Goal: Task Accomplishment & Management: Complete application form

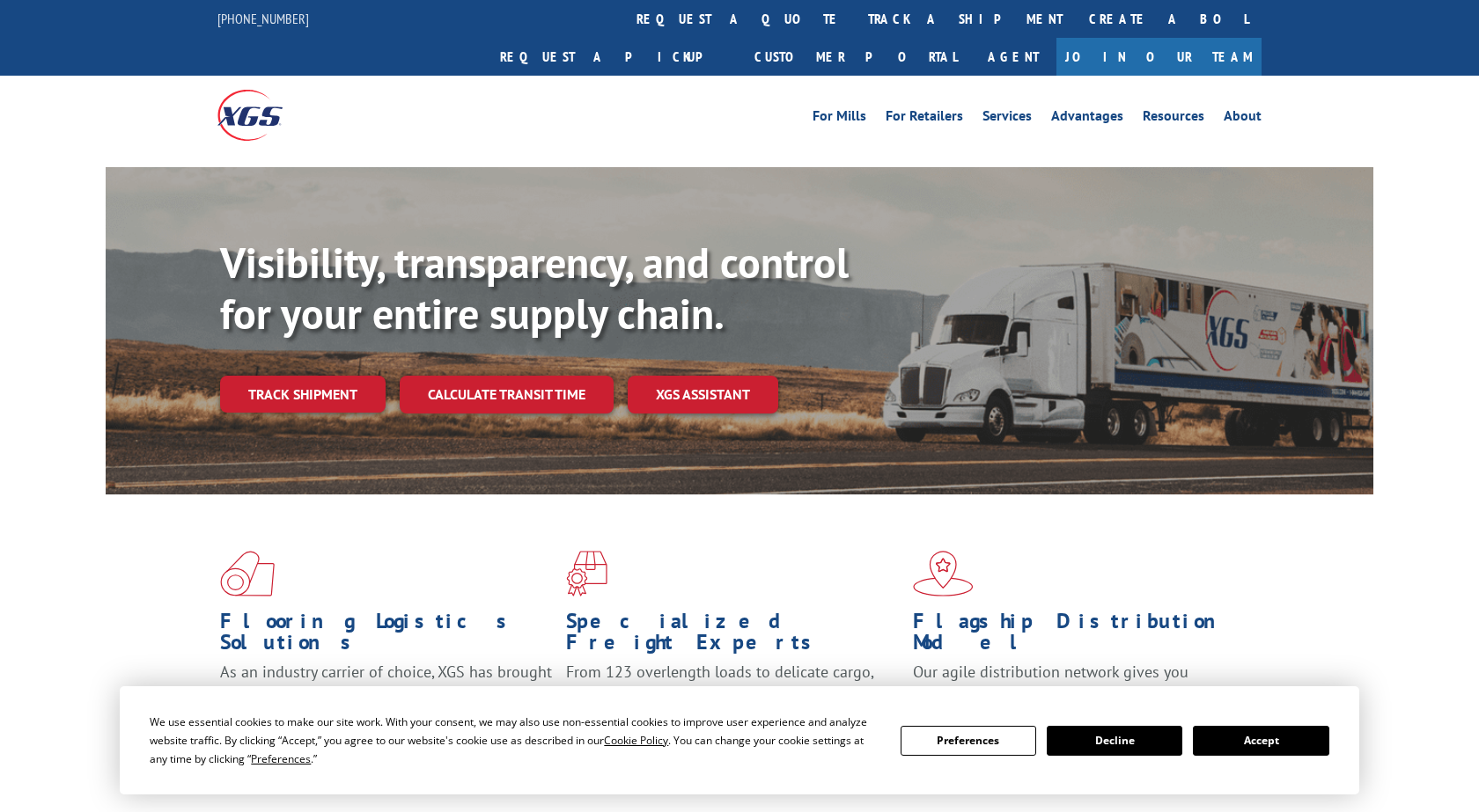
click at [1273, 747] on button "Accept" at bounding box center [1260, 740] width 136 height 30
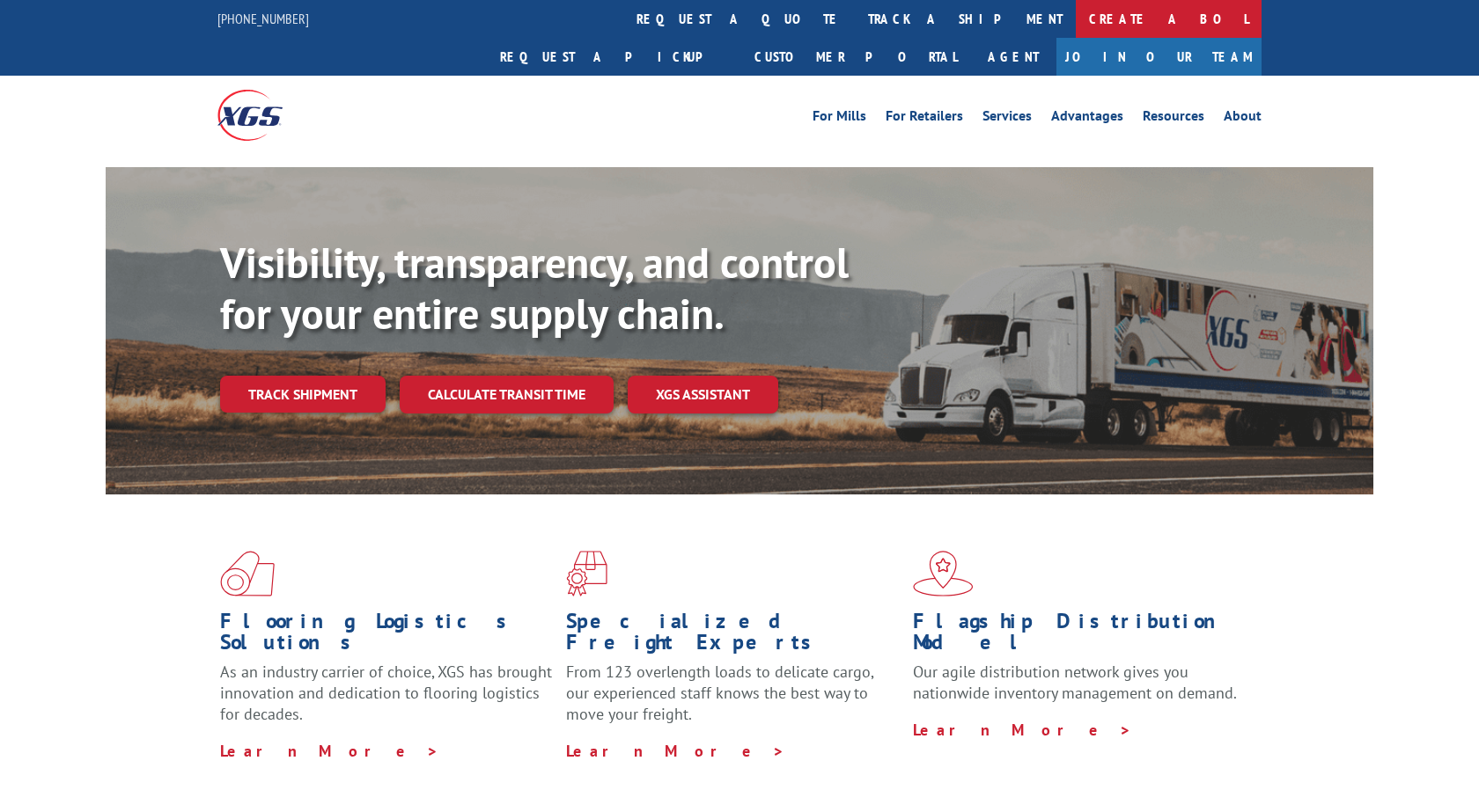
click at [1076, 16] on link "Create a BOL" at bounding box center [1169, 18] width 186 height 38
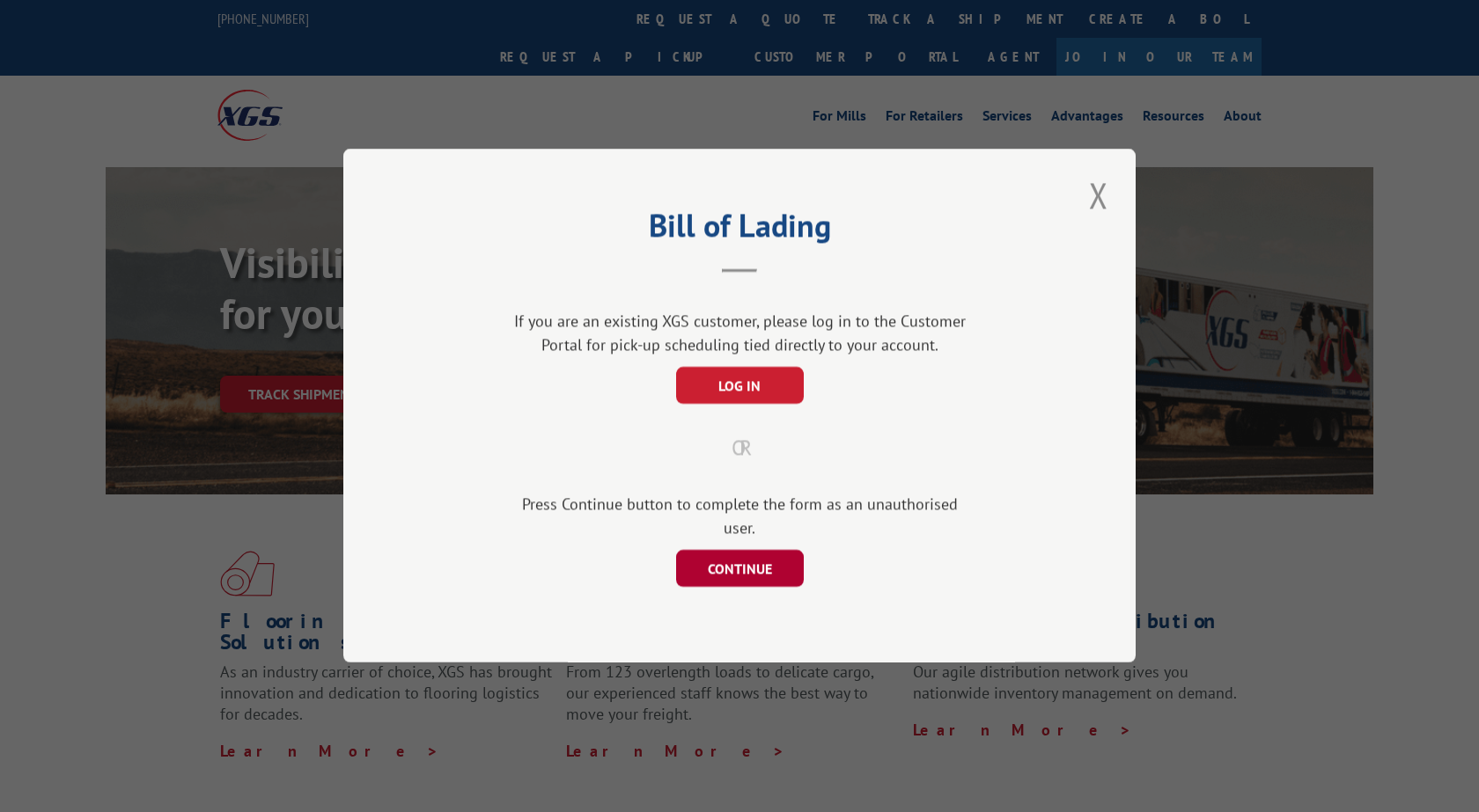
click at [727, 572] on button "CONTINUE" at bounding box center [740, 570] width 128 height 37
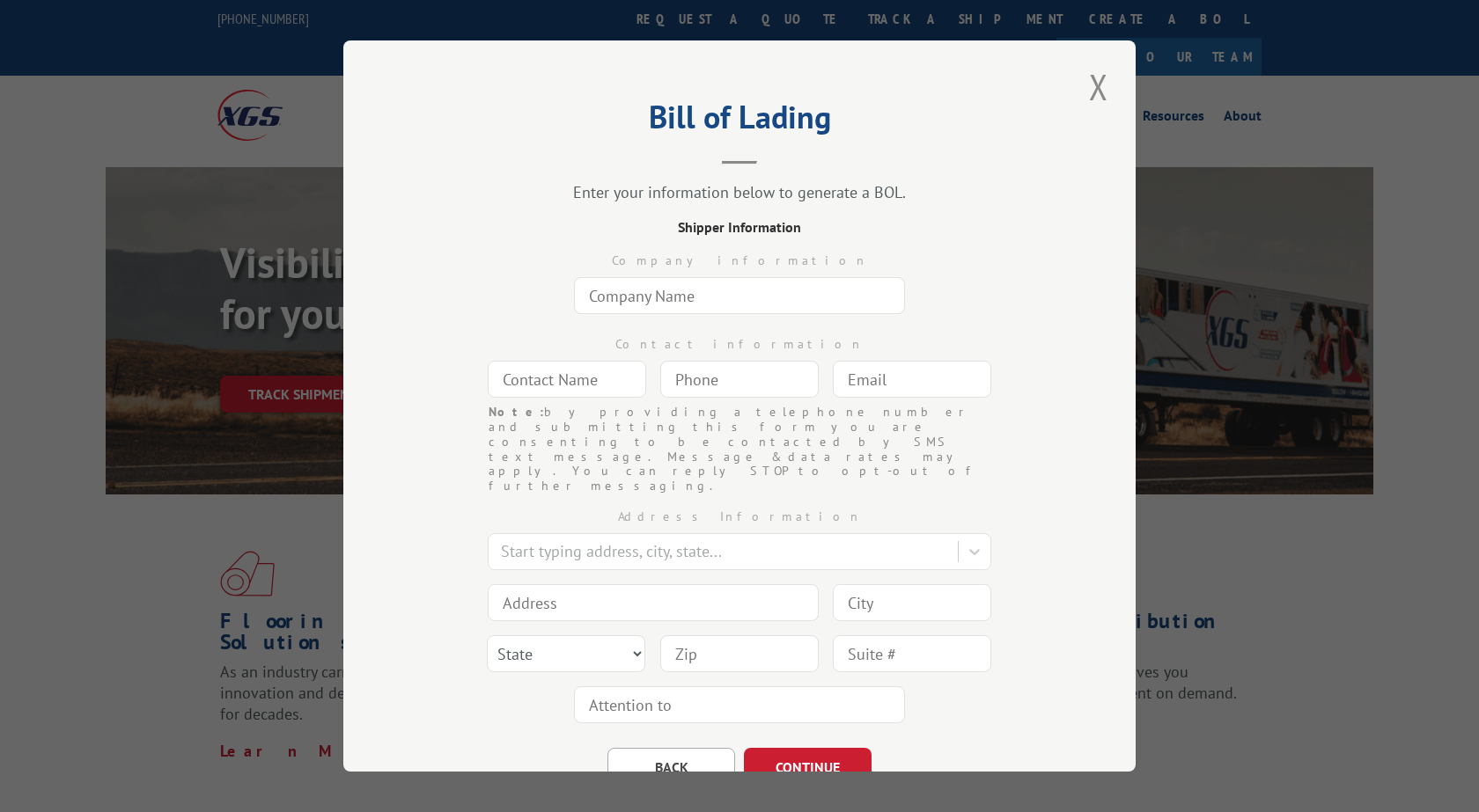
click at [738, 300] on input "text" at bounding box center [740, 296] width 331 height 37
type input "[PERSON_NAME]"
type input "(617) 953-808_"
type input "[EMAIL_ADDRESS][DOMAIN_NAME]"
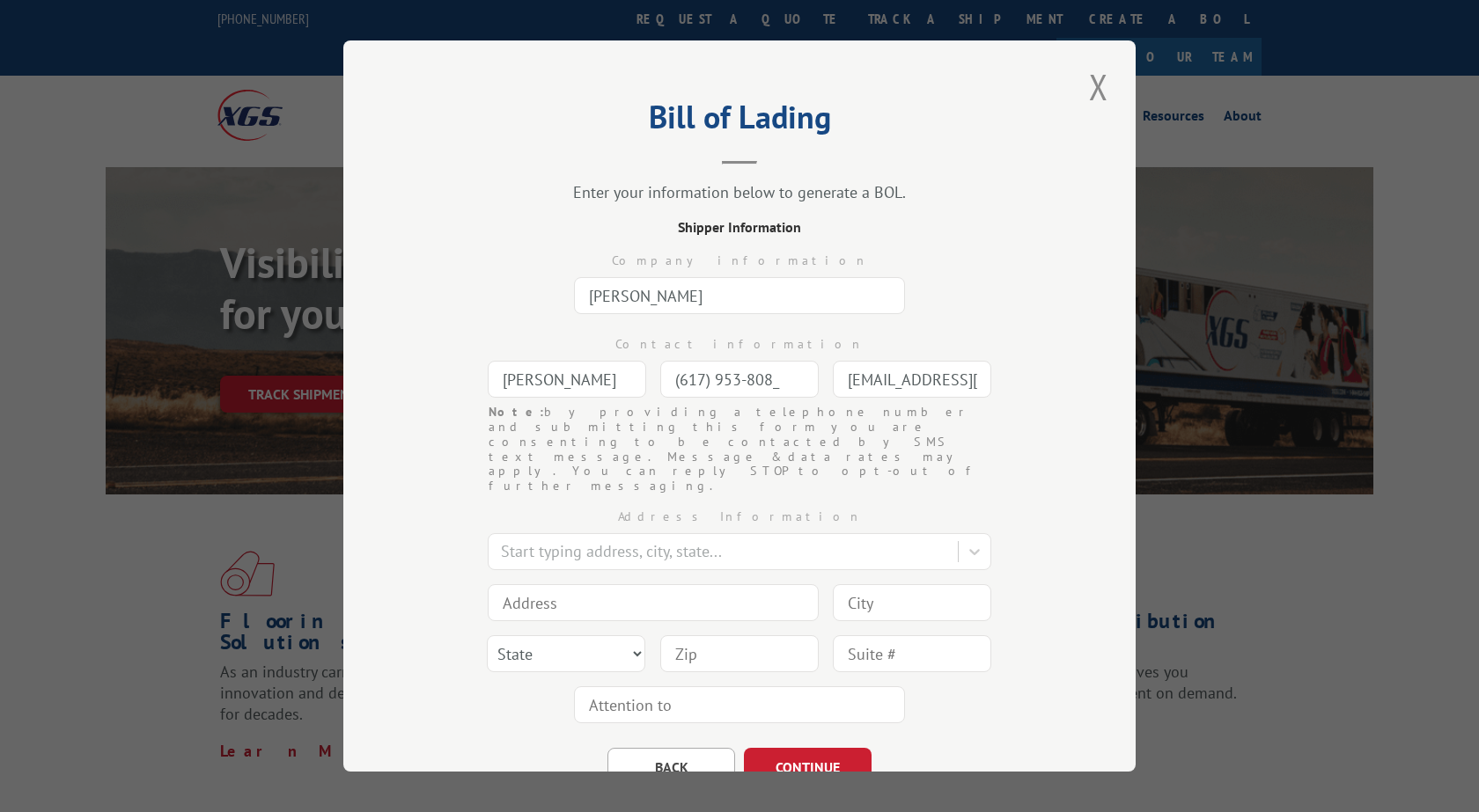
type input "[STREET_ADDRESS]"
type input "[GEOGRAPHIC_DATA]"
select select "FL"
type input "33411"
type input "[STREET_ADDRESS]"
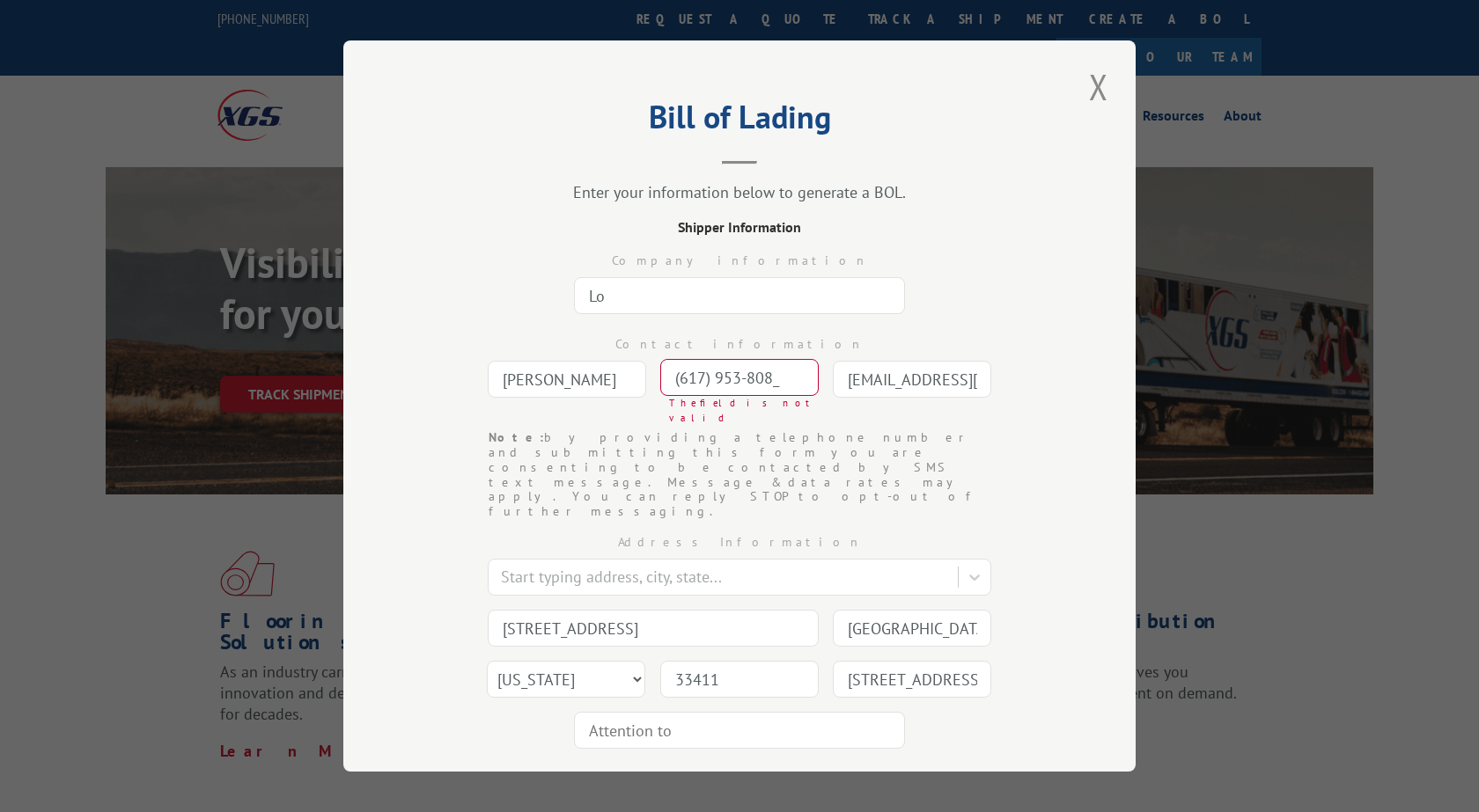
type input "L"
type input "[PERSON_NAME]"
click at [783, 374] on input "(617) 953-808_" at bounding box center [740, 378] width 158 height 37
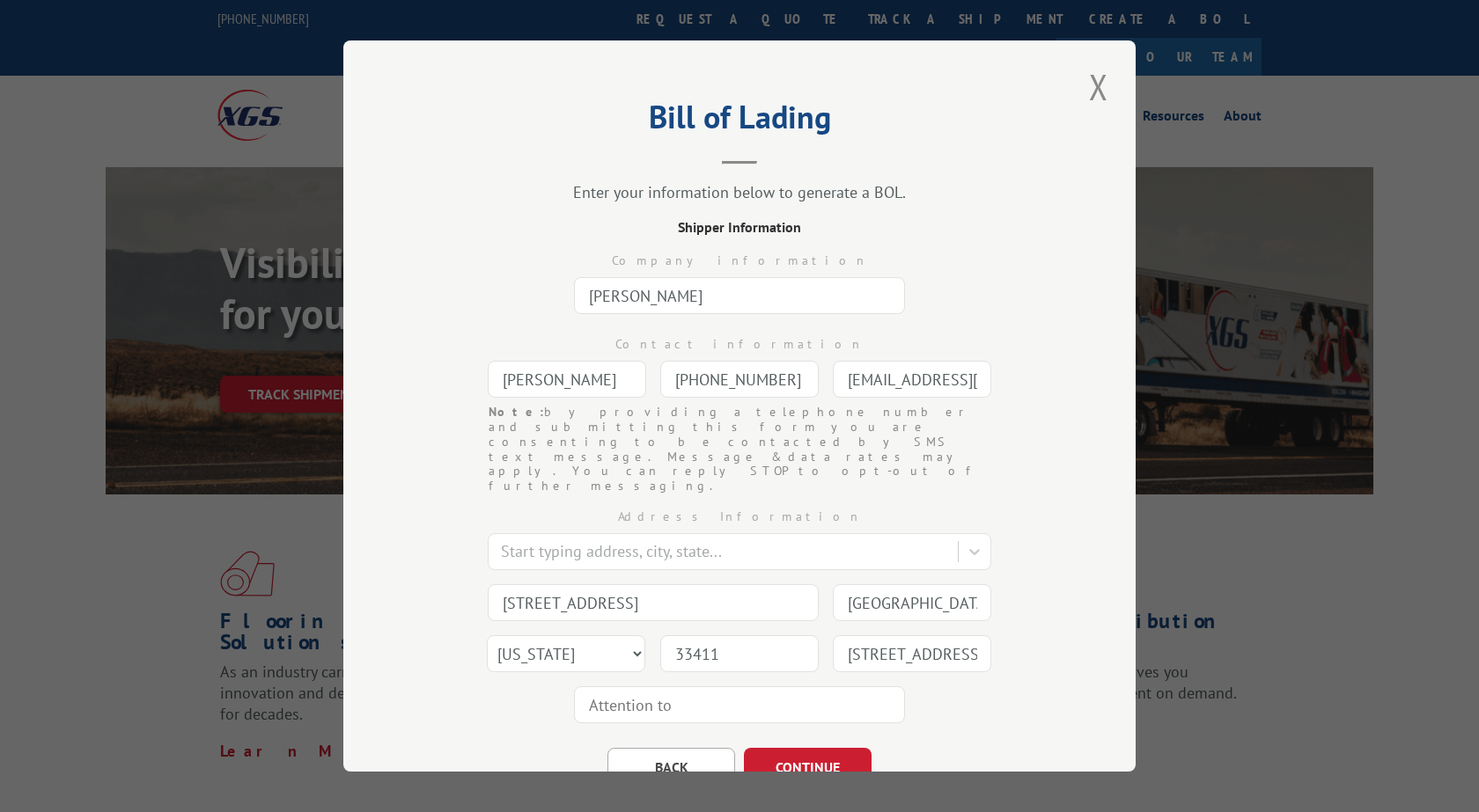
scroll to position [49, 0]
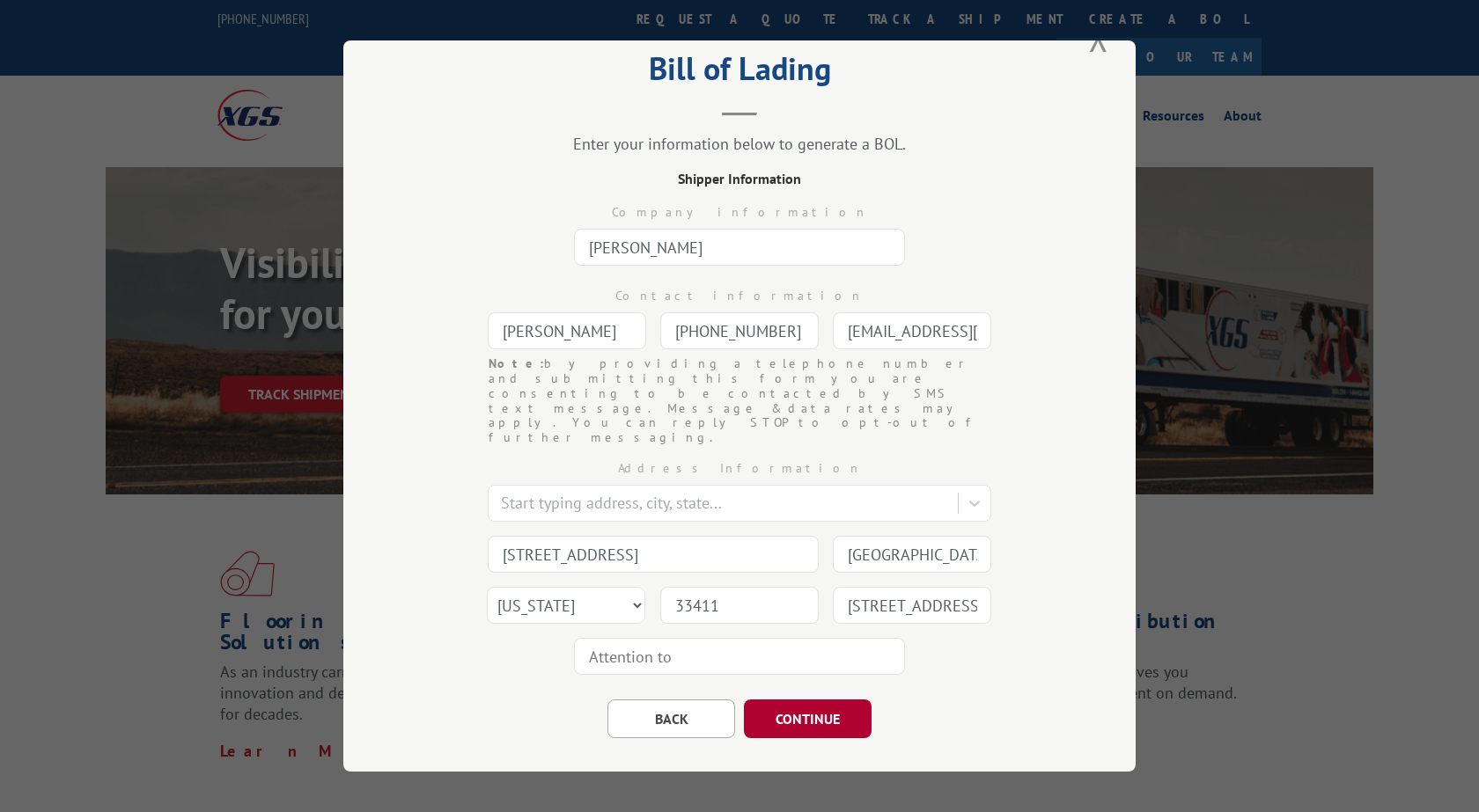
type input "[PHONE_NUMBER]"
click at [805, 700] on button "CONTINUE" at bounding box center [807, 719] width 128 height 39
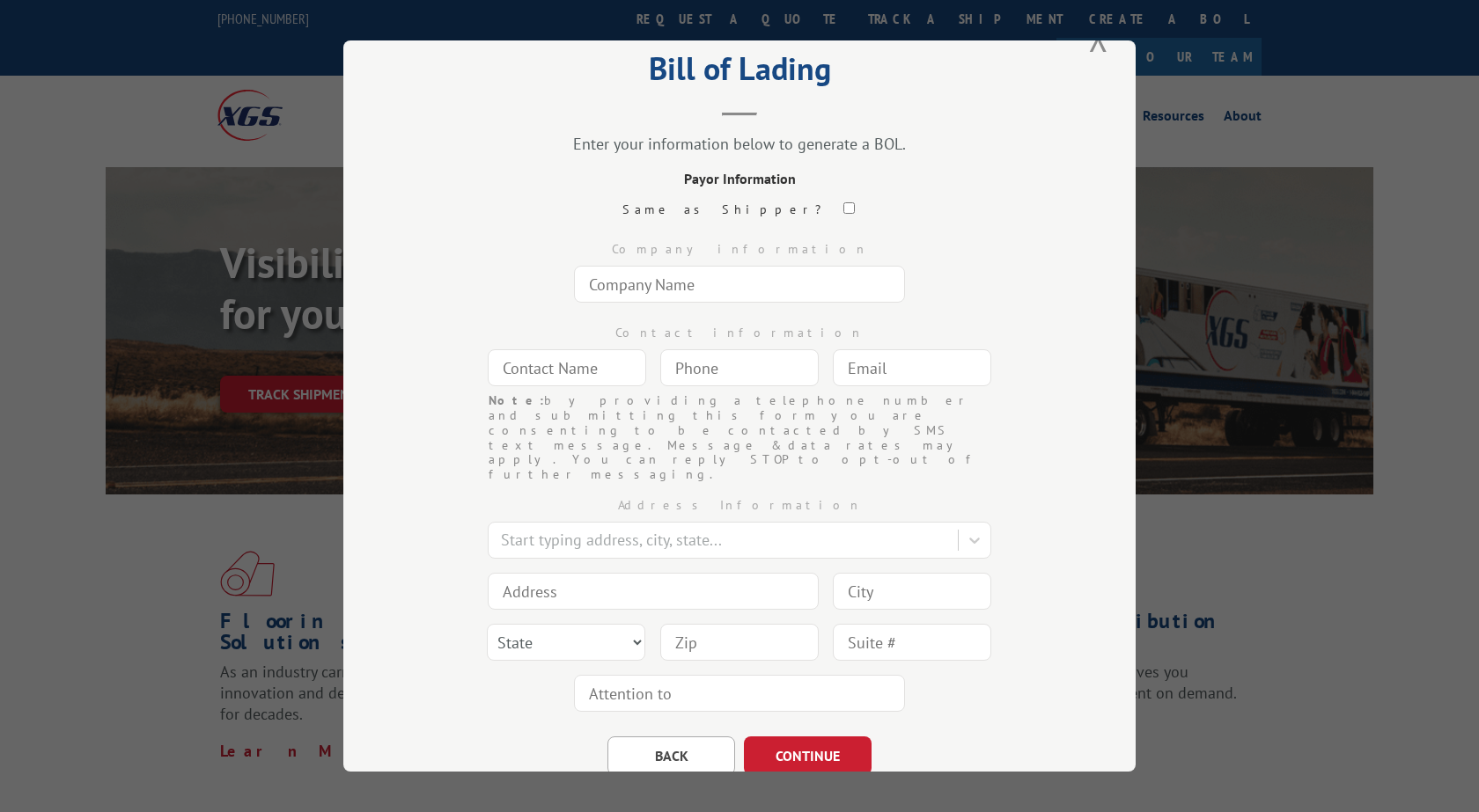
click at [704, 289] on input "text" at bounding box center [740, 284] width 331 height 37
type input "[PERSON_NAME]"
type input "(617) 953-808_"
type input "[EMAIL_ADDRESS][DOMAIN_NAME]"
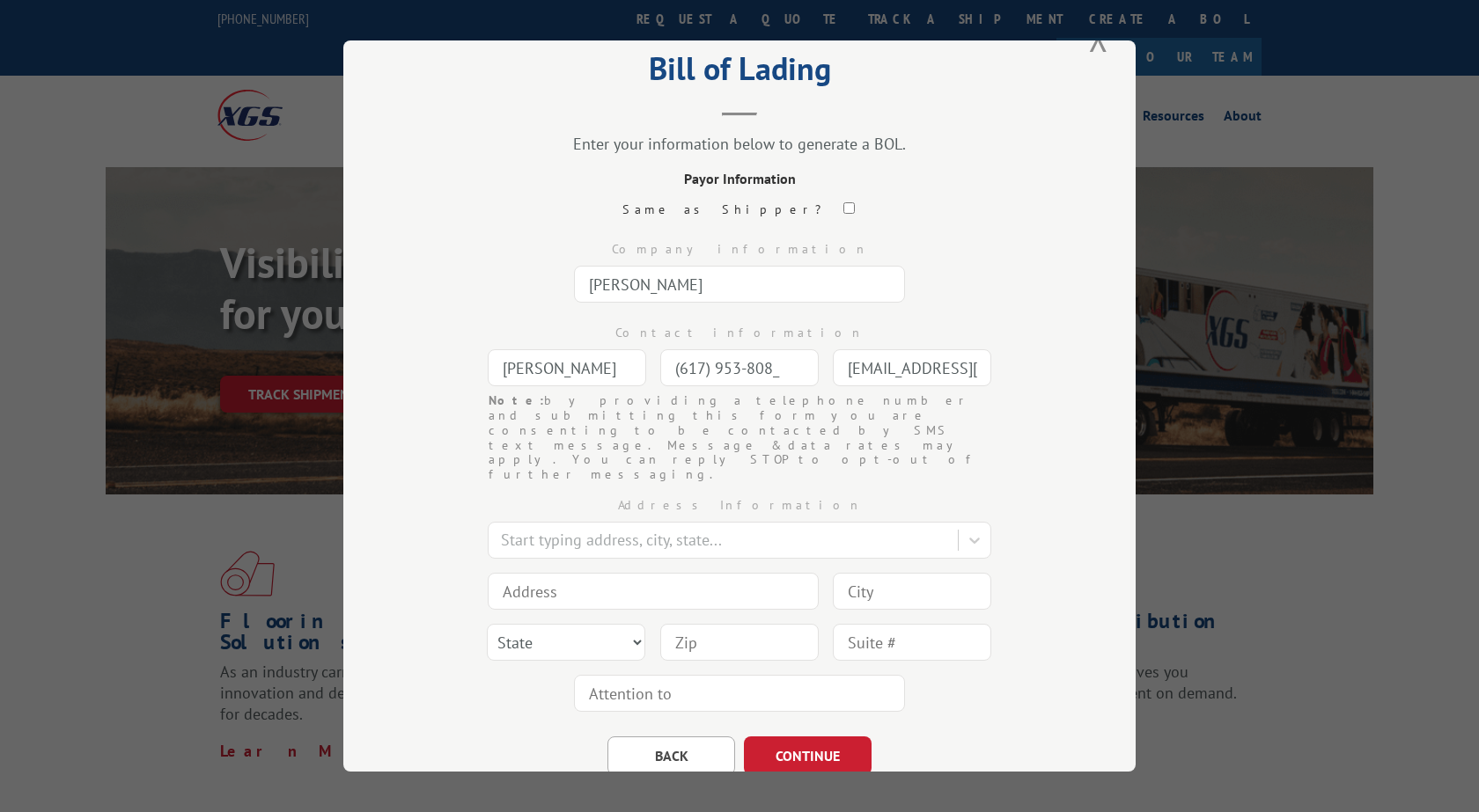
type input "[STREET_ADDRESS]"
type input "[GEOGRAPHIC_DATA]"
select select "FL"
type input "33411"
type input "[STREET_ADDRESS]"
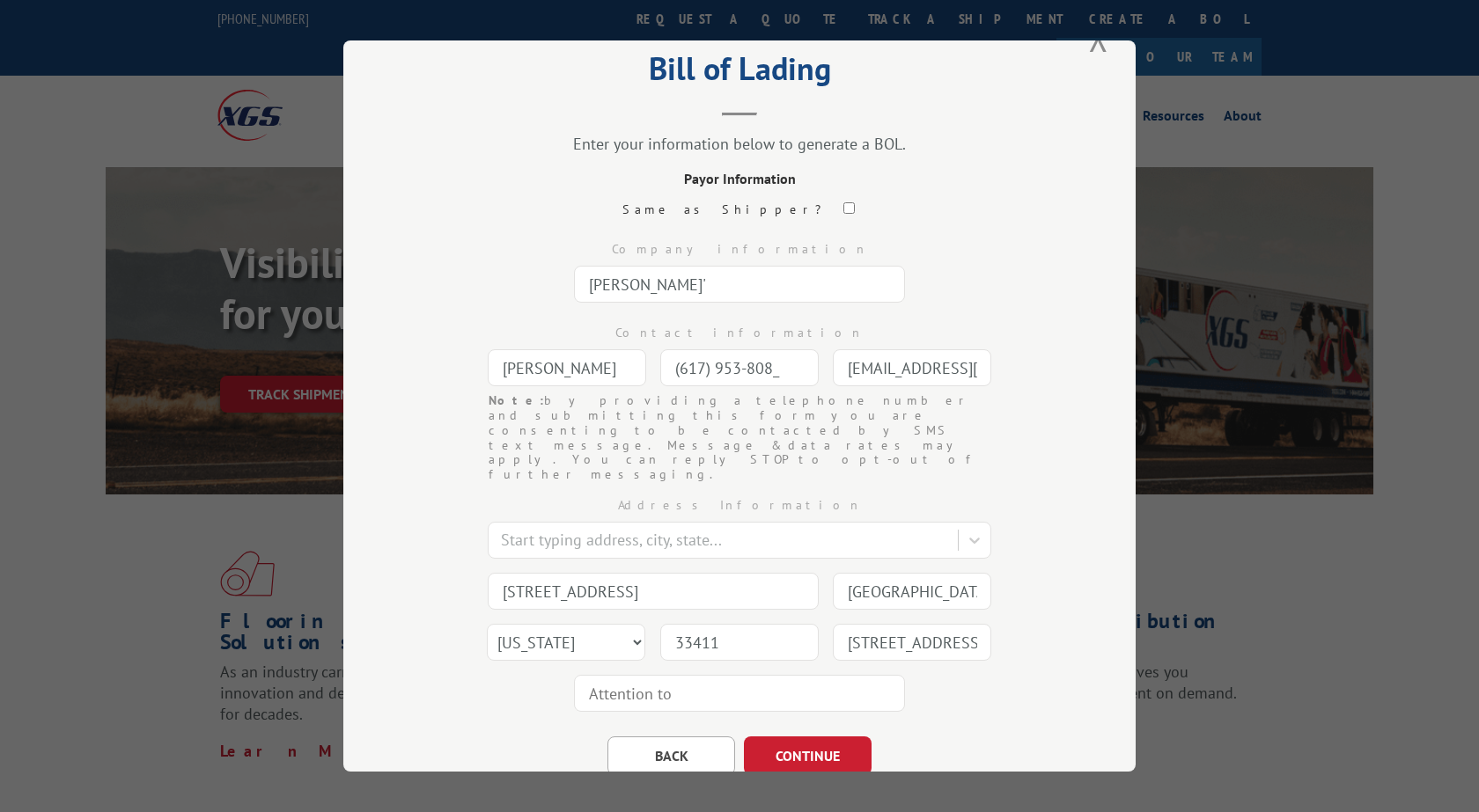
type input "[PERSON_NAME]"
click at [797, 378] on input "(617) 953-808_" at bounding box center [740, 367] width 158 height 37
type input "[PHONE_NUMBER]"
click at [842, 737] on button "CONTINUE" at bounding box center [807, 756] width 128 height 39
click at [677, 293] on input "text" at bounding box center [740, 284] width 331 height 37
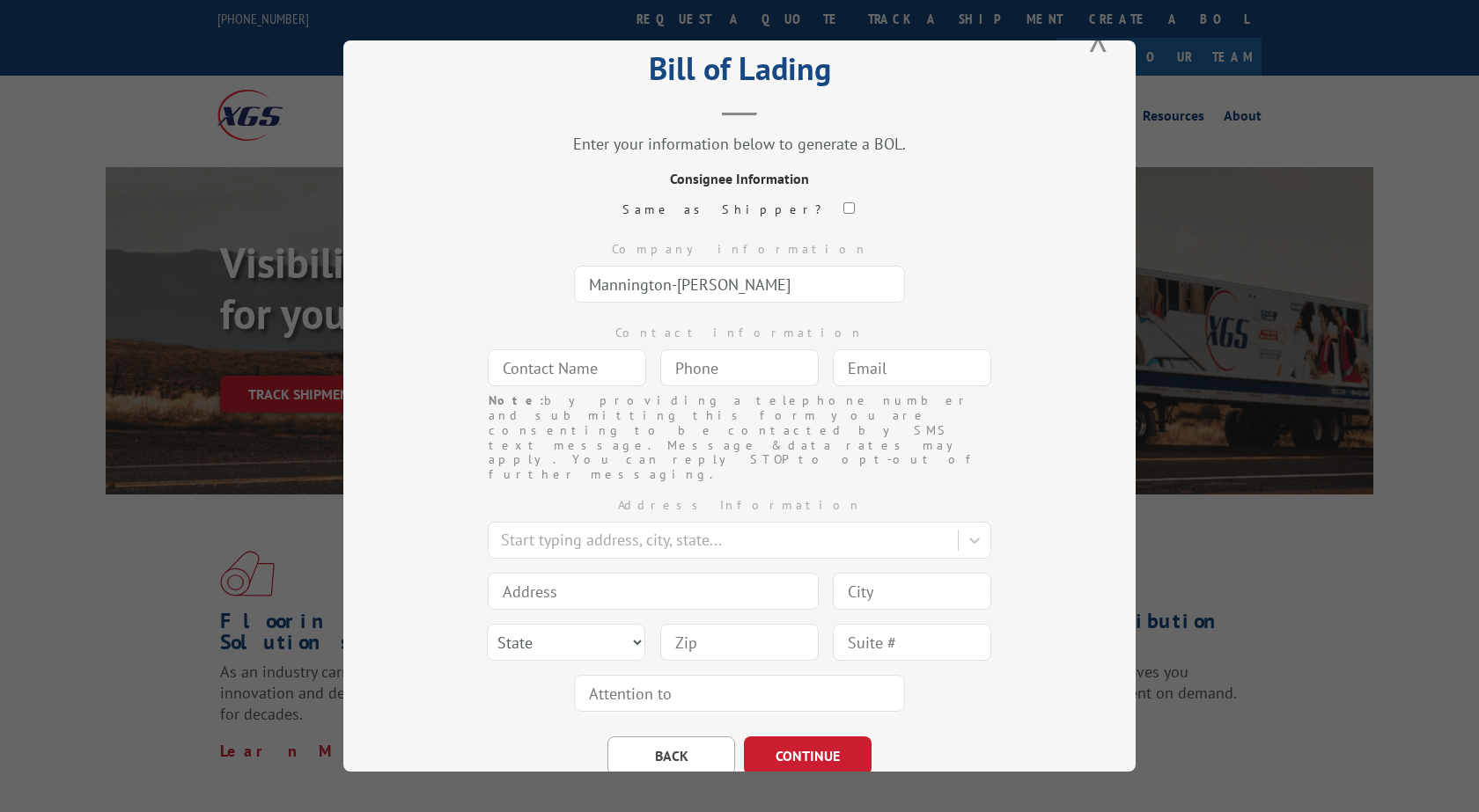
type input "Mannington-[PERSON_NAME]"
click at [595, 368] on input "text" at bounding box center [567, 367] width 158 height 37
type input "[PERSON_NAME]"
click at [645, 529] on div at bounding box center [725, 541] width 448 height 24
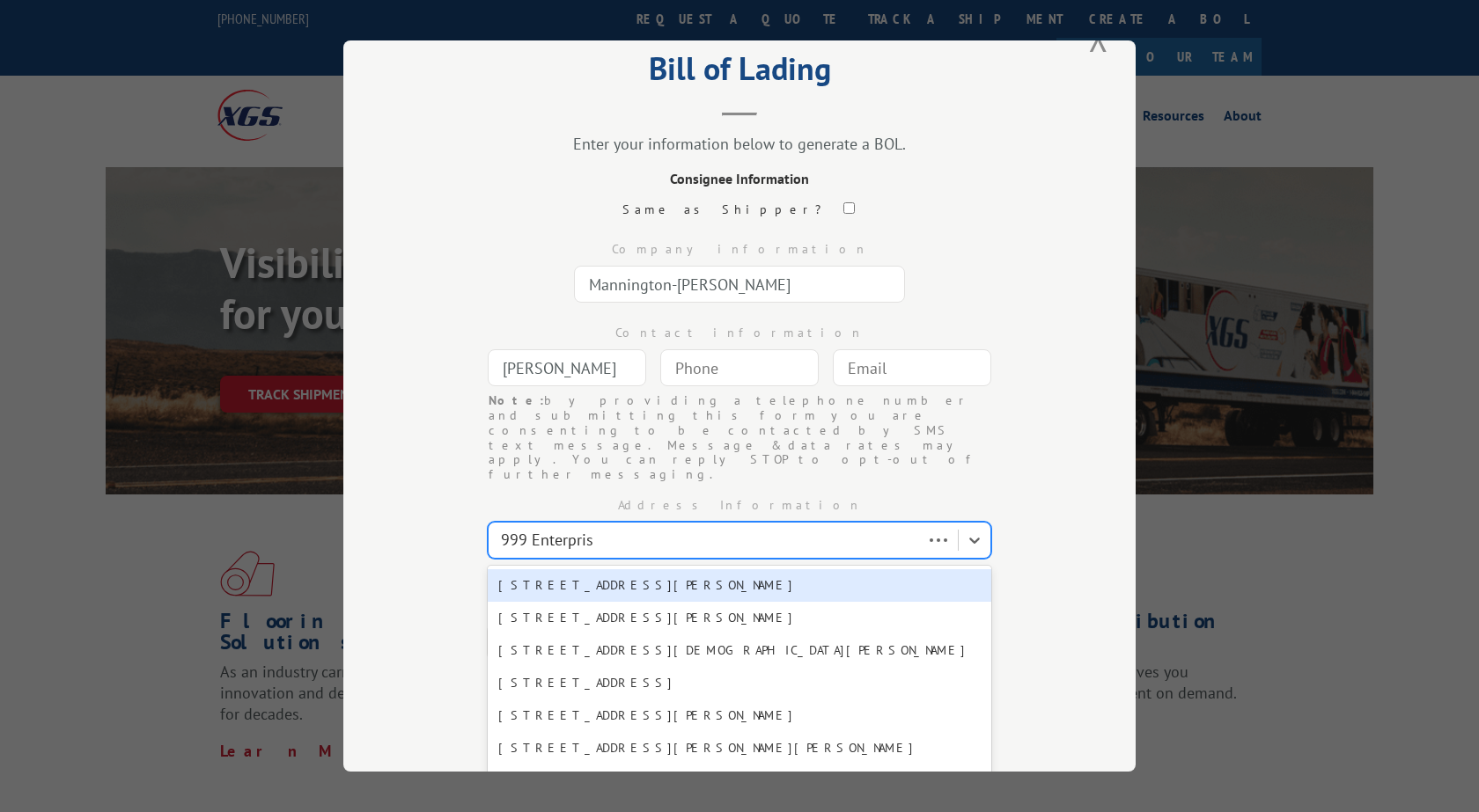
type input "999 Enterprise"
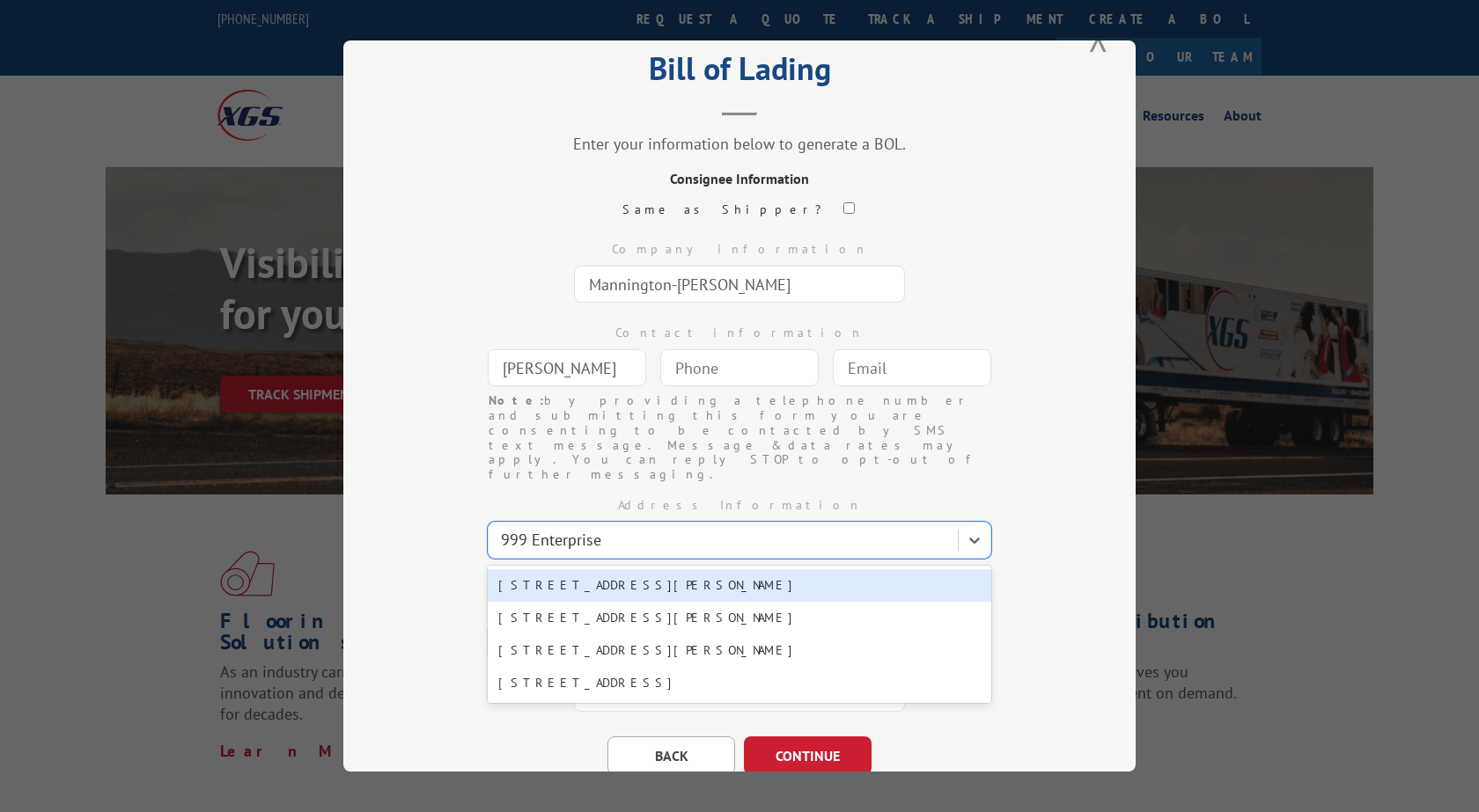
click at [655, 570] on div "[STREET_ADDRESS][PERSON_NAME]" at bounding box center [740, 585] width 503 height 32
type input "999 Enterprise Dr"
type input "[PERSON_NAME]"
select select "GA"
type input "30721"
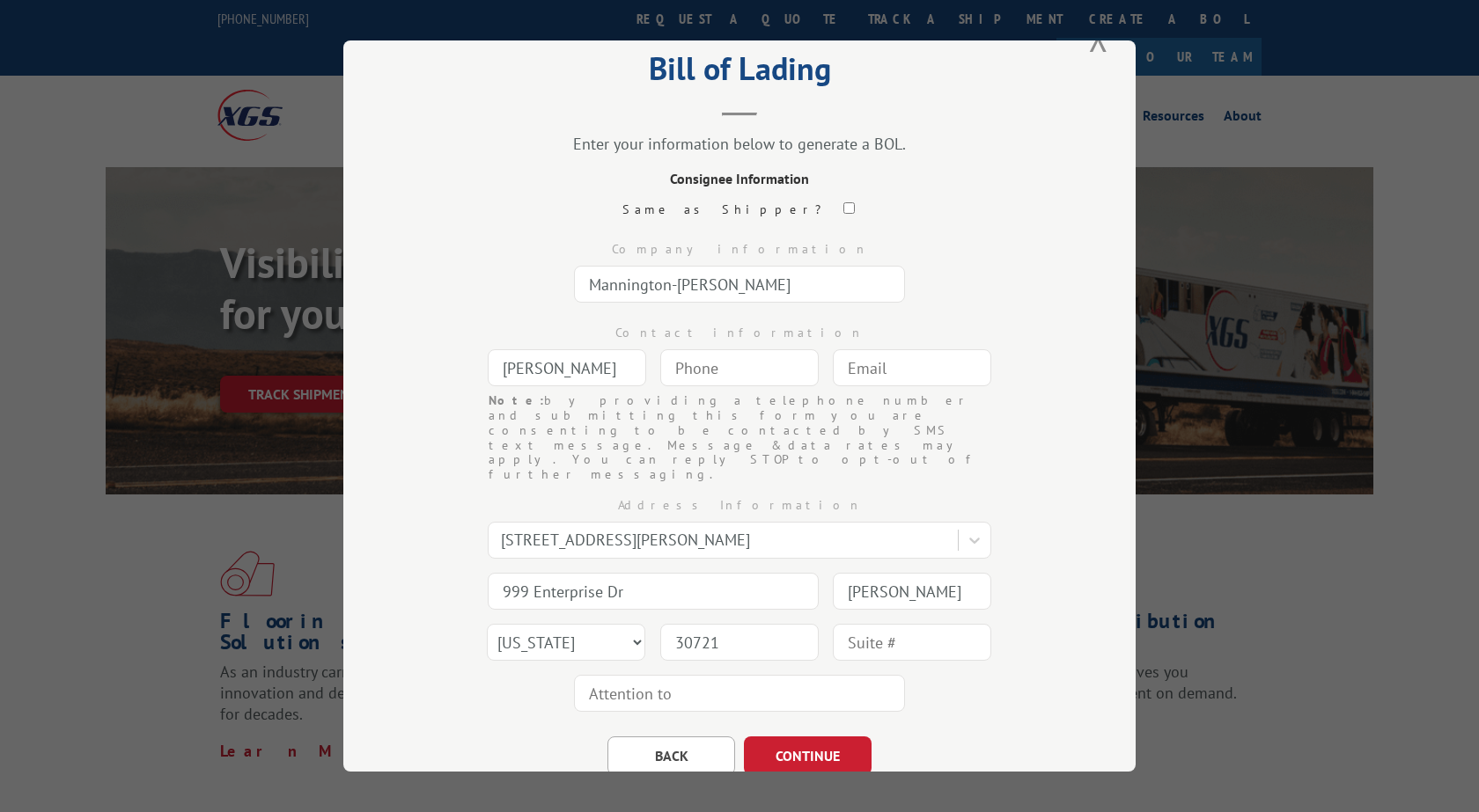
paste input "Email [PERSON_NAME][EMAIL_ADDRESS][PERSON_NAME][DOMAIN_NAME]"
type input "[PERSON_NAME][EMAIL_ADDRESS][PERSON_NAME][DOMAIN_NAME]"
type input "(___) ___-____"
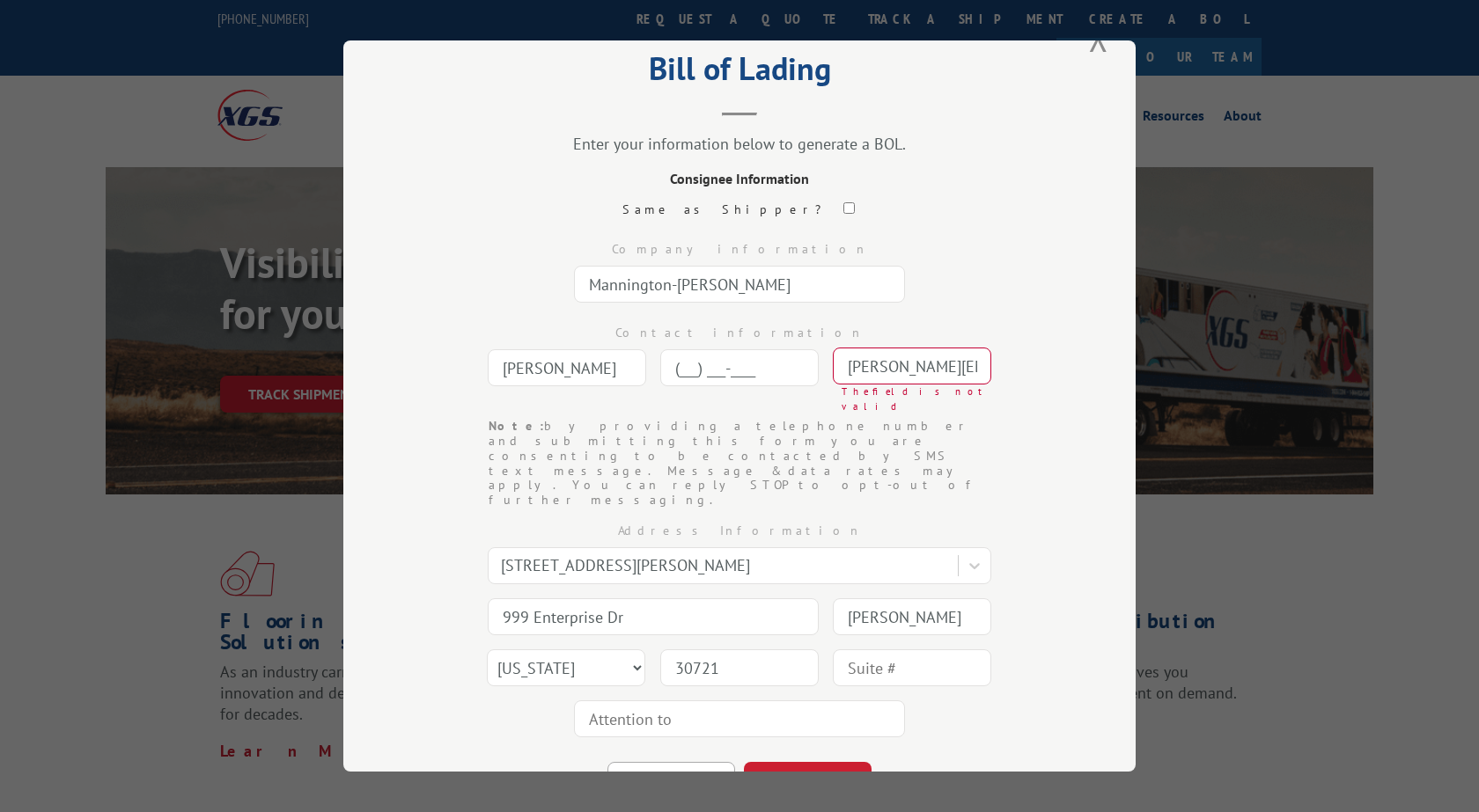
click at [773, 365] on input "(___) ___-____" at bounding box center [740, 367] width 158 height 37
type input "[PHONE_NUMBER]"
click at [983, 364] on input "[PERSON_NAME][EMAIL_ADDRESS][PERSON_NAME][DOMAIN_NAME]" at bounding box center [911, 366] width 158 height 37
type input "i"
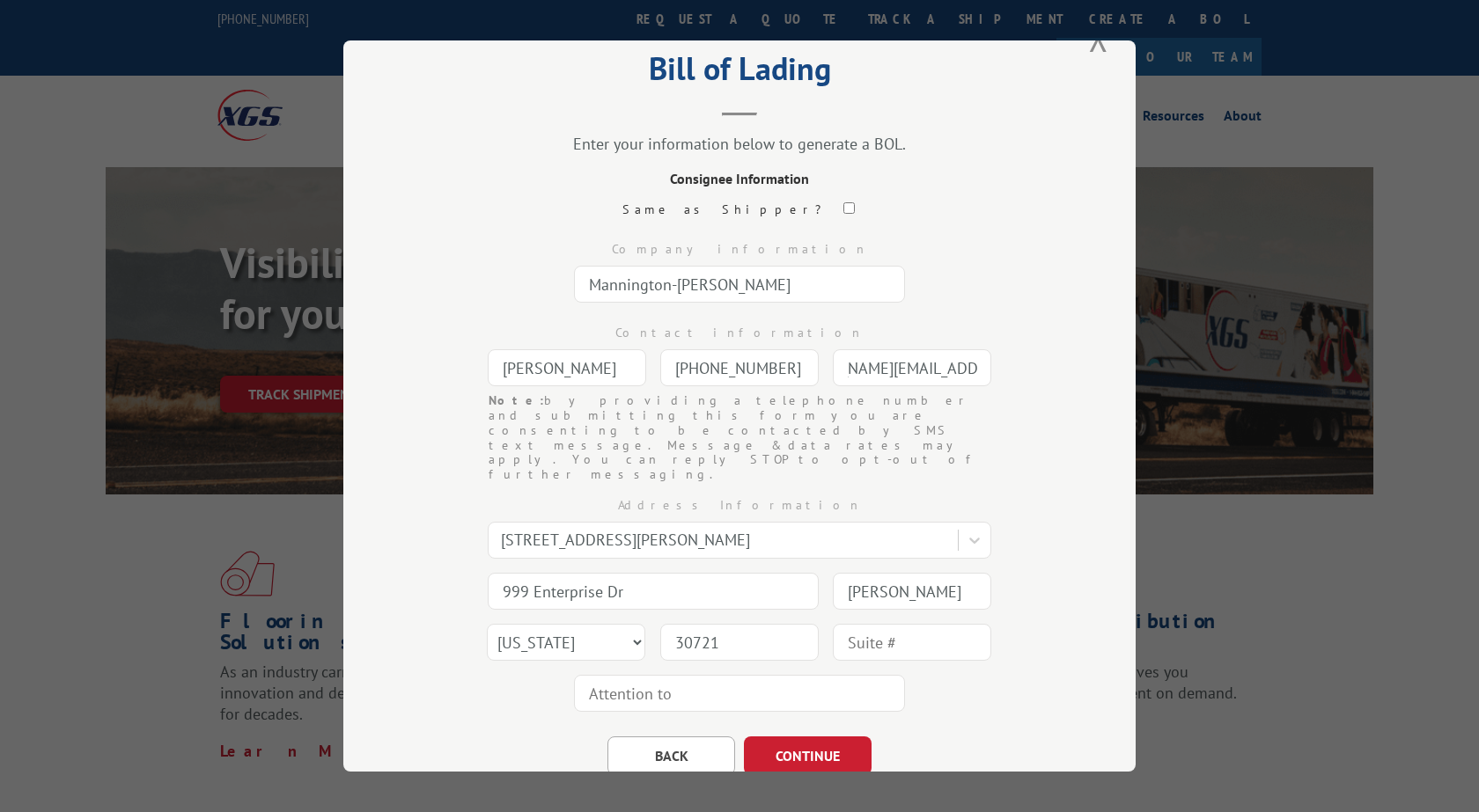
scroll to position [0, 81]
type input "[PERSON_NAME][EMAIL_ADDRESS][PERSON_NAME][DOMAIN_NAME]"
click at [814, 737] on button "CONTINUE" at bounding box center [807, 756] width 128 height 39
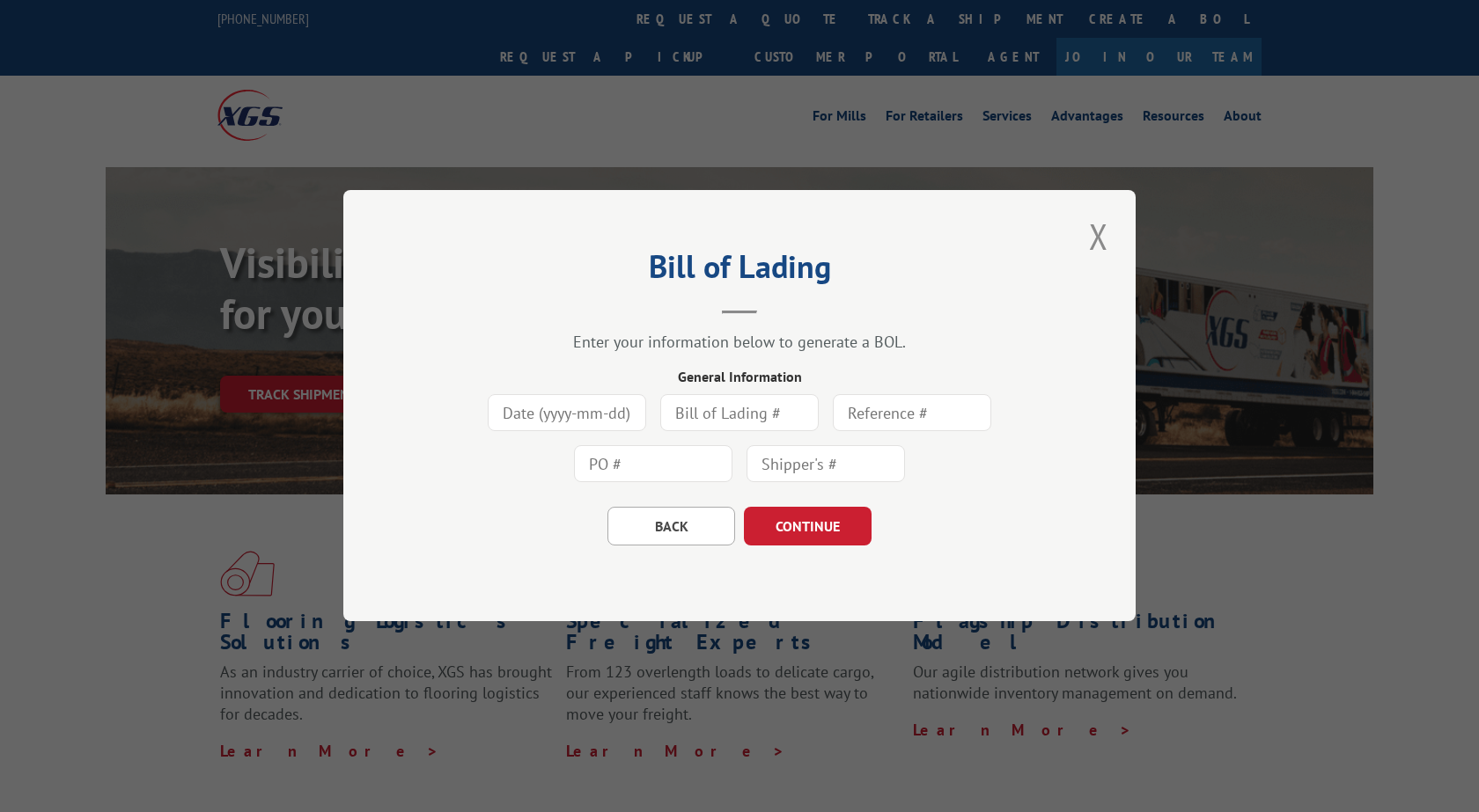
scroll to position [0, 0]
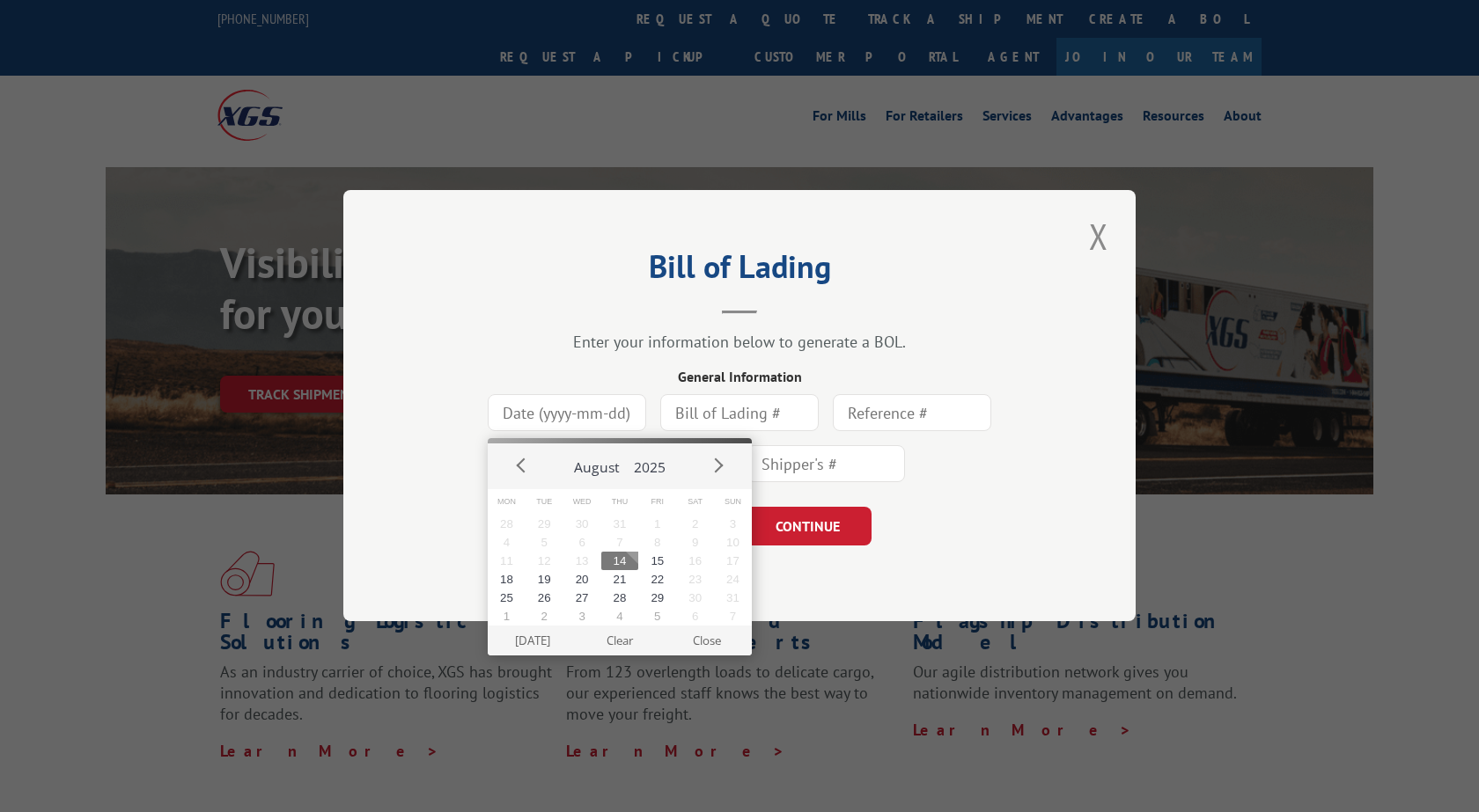
click at [584, 415] on input at bounding box center [567, 413] width 158 height 37
click at [613, 561] on button "14" at bounding box center [619, 561] width 38 height 18
type input "[DATE]"
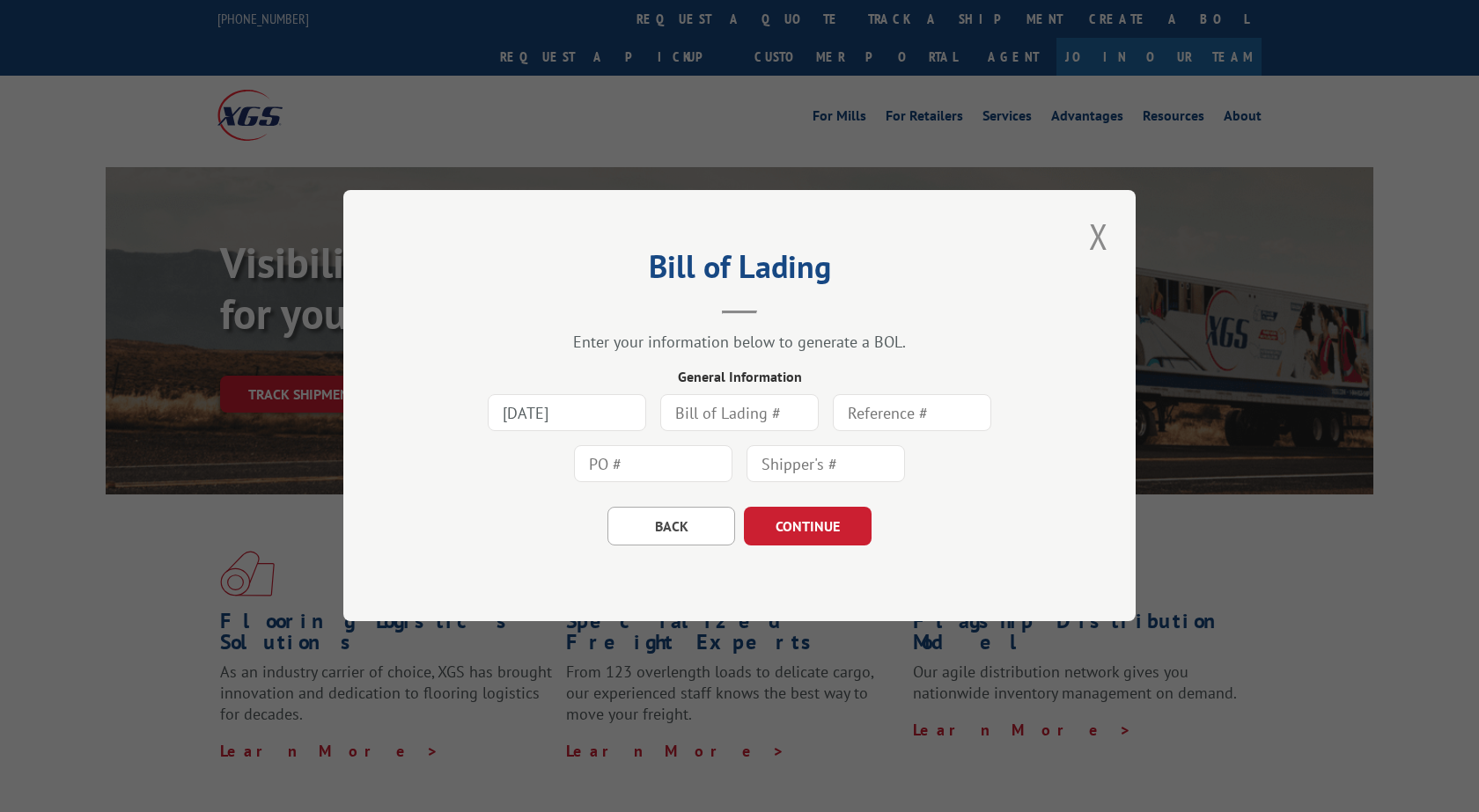
click at [662, 468] on input "text" at bounding box center [653, 465] width 158 height 37
type input "292010760"
click at [932, 421] on input "text" at bounding box center [911, 413] width 158 height 37
type input "5821148"
click at [834, 536] on button "CONTINUE" at bounding box center [807, 527] width 128 height 39
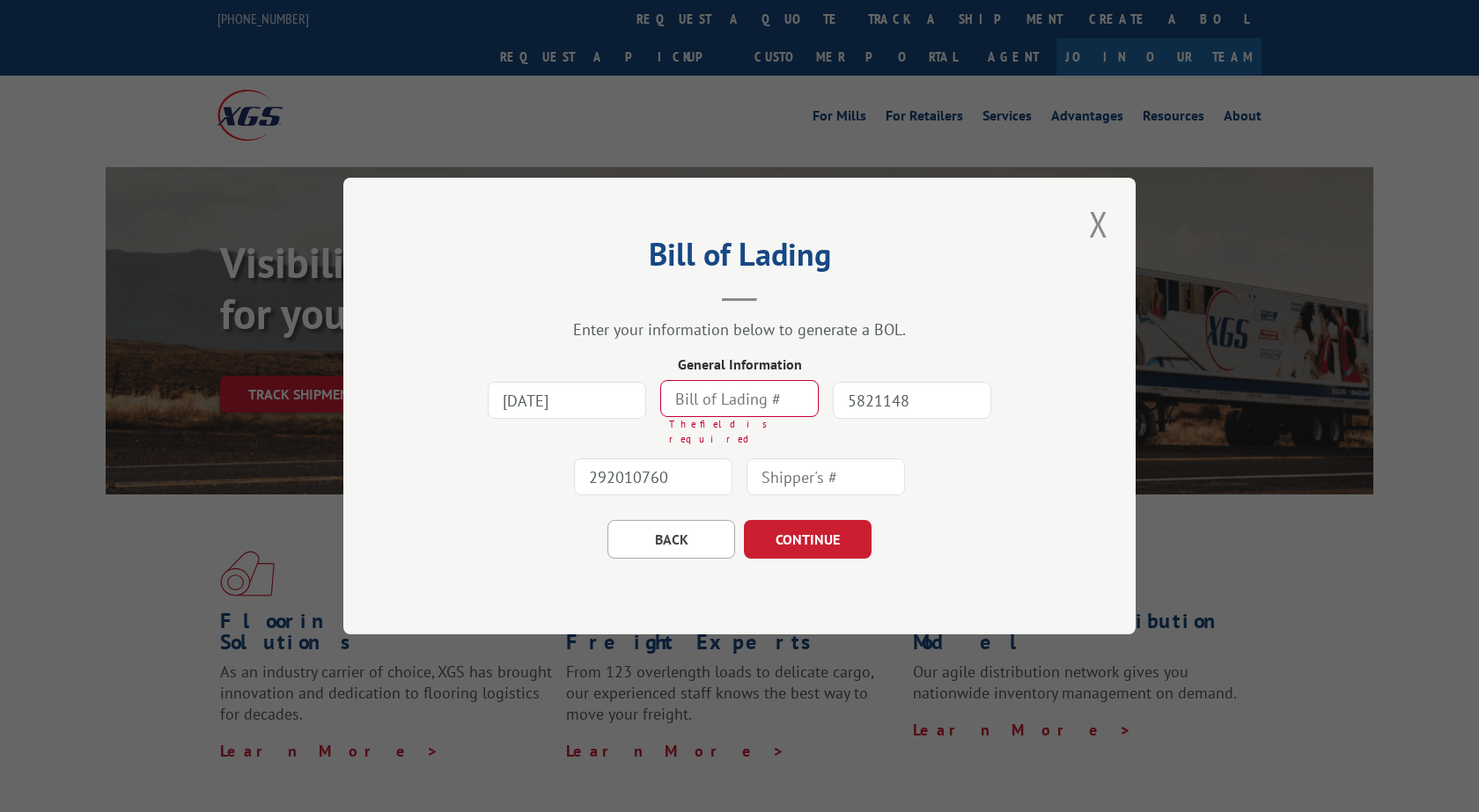
click at [757, 410] on input "text" at bounding box center [740, 399] width 158 height 37
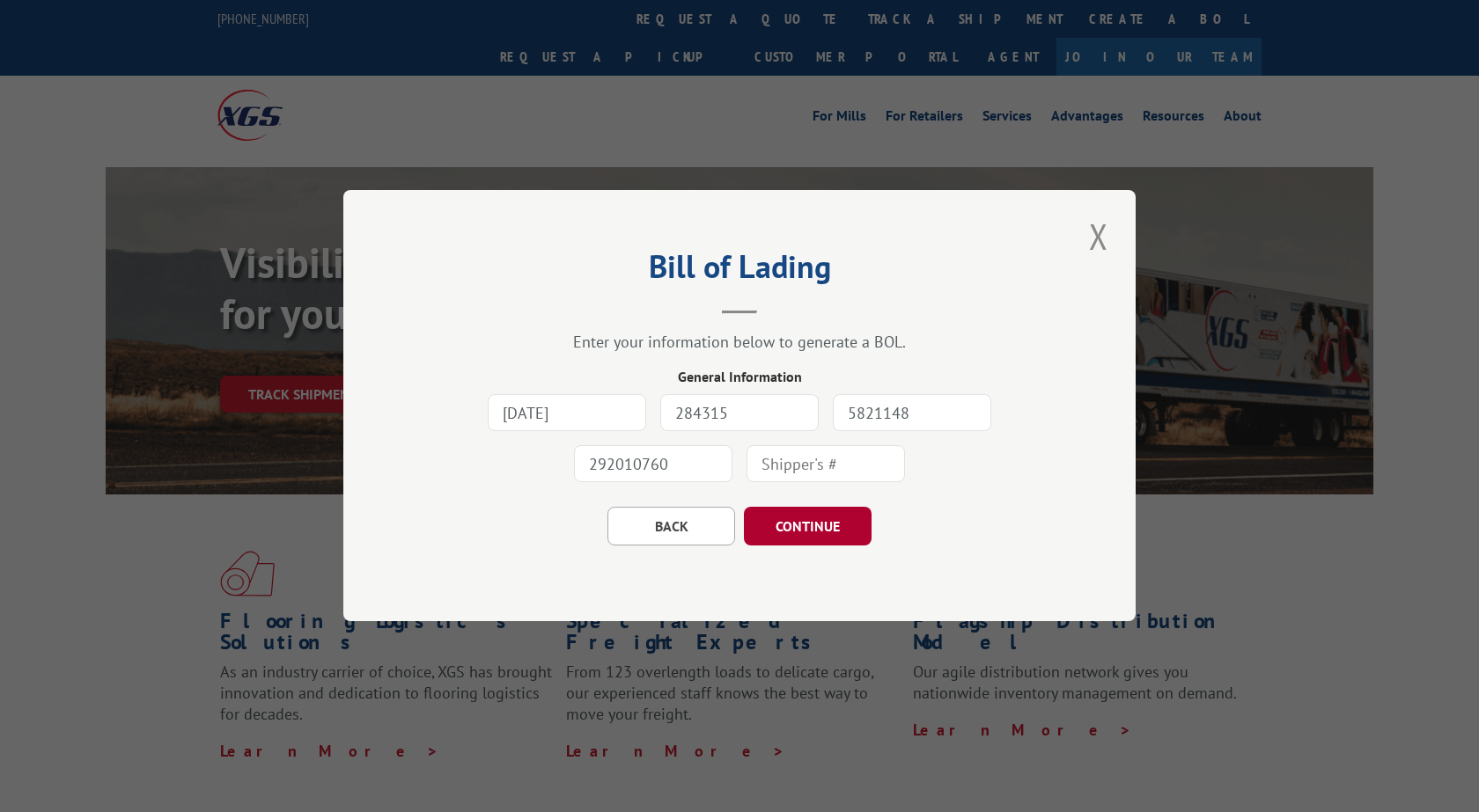
type input "284315"
click at [808, 542] on button "CONTINUE" at bounding box center [807, 527] width 128 height 39
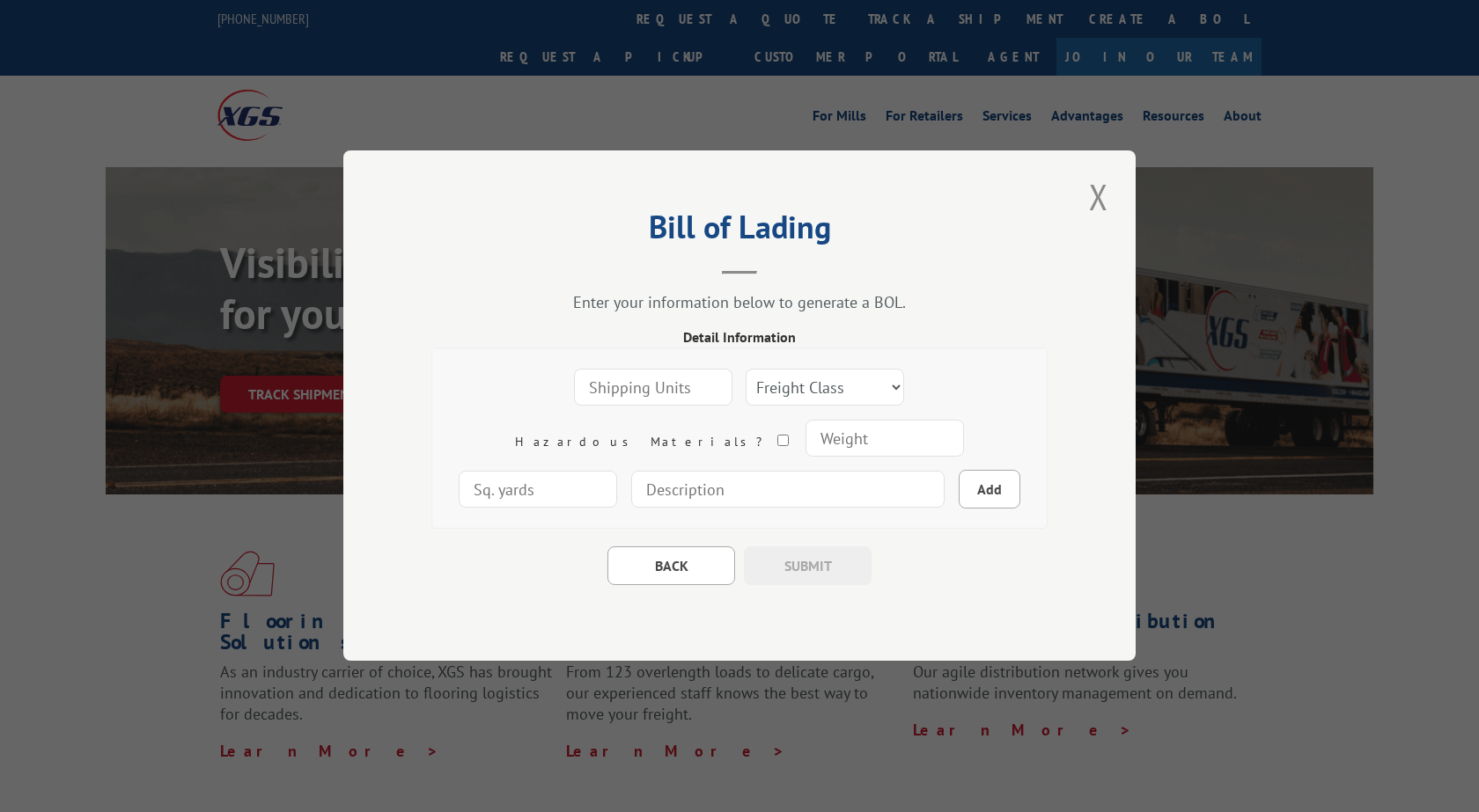
click at [594, 397] on input "number" at bounding box center [653, 388] width 158 height 37
click at [637, 391] on input "-1" at bounding box center [653, 388] width 158 height 37
click at [640, 379] on input "0" at bounding box center [653, 388] width 158 height 37
type input "1"
click at [640, 379] on input "1" at bounding box center [653, 388] width 158 height 37
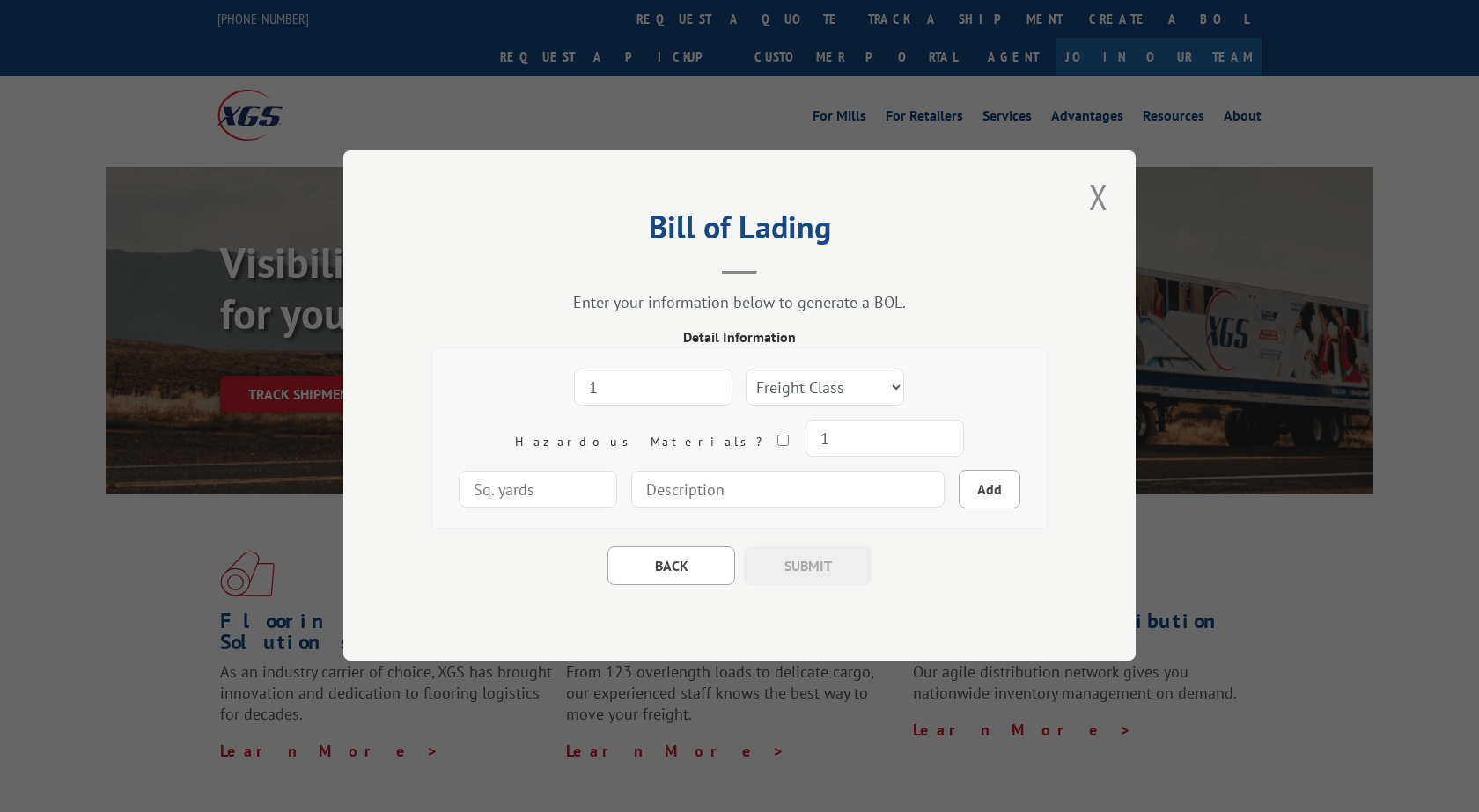
type input "1"
click at [806, 431] on input "1" at bounding box center [885, 439] width 158 height 37
click at [806, 446] on input "1" at bounding box center [885, 439] width 158 height 37
type input "354"
click at [617, 472] on input "number" at bounding box center [537, 491] width 158 height 37
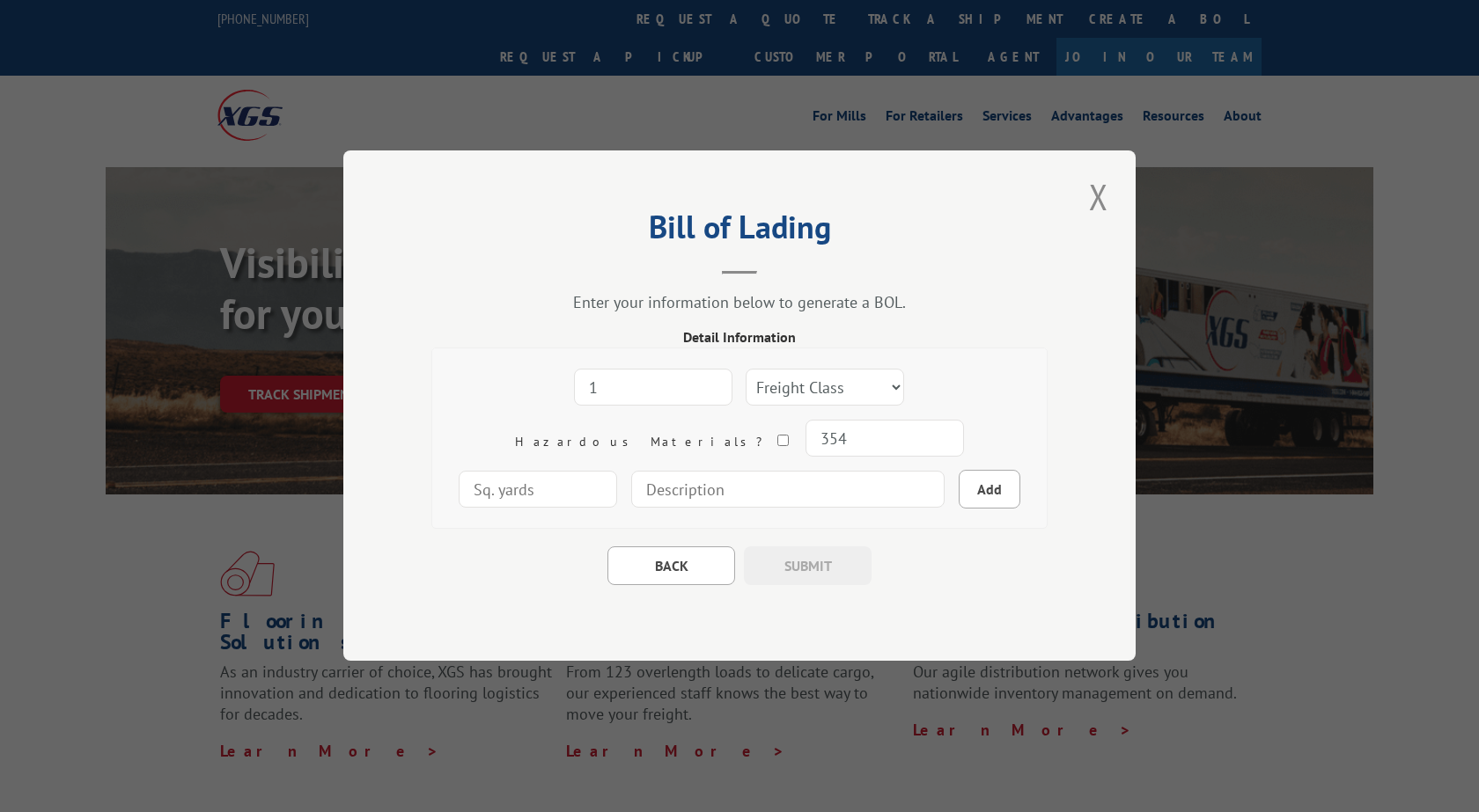
click at [732, 484] on input at bounding box center [787, 491] width 313 height 37
type input "Roll of carpet"
click at [617, 472] on input "number" at bounding box center [537, 491] width 158 height 37
type input "516"
click at [746, 369] on select "Freight Class 50 55 60 65 70 77 85 92 100 110 125 150 175 200 250 300 400 500 C…" at bounding box center [825, 388] width 158 height 37
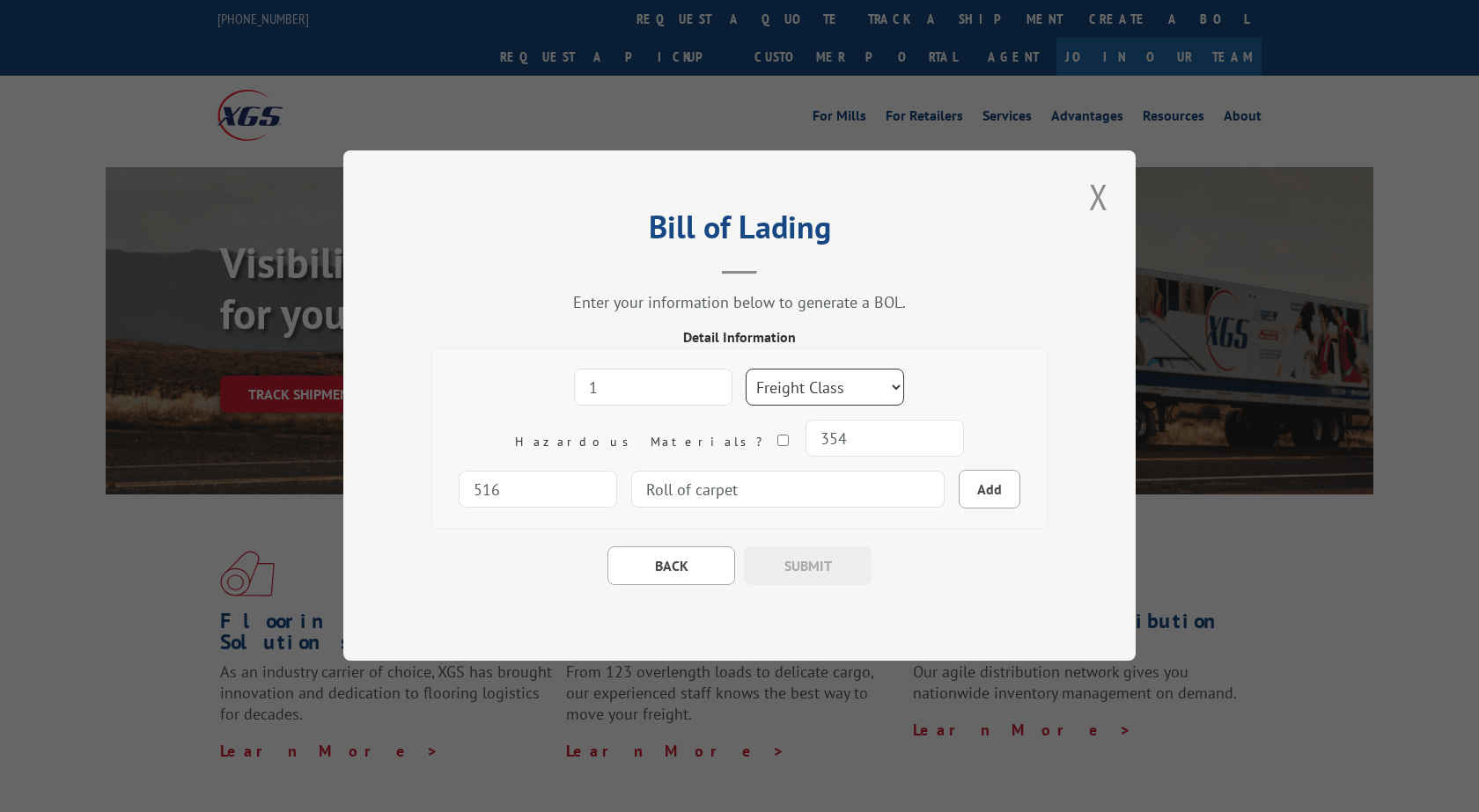
select select "1"
click option "Carpet" at bounding box center [0, 0] width 0 height 0
click at [749, 491] on input "Roll of carpet" at bounding box center [787, 491] width 313 height 37
click at [958, 493] on button "Add" at bounding box center [988, 491] width 62 height 39
select select
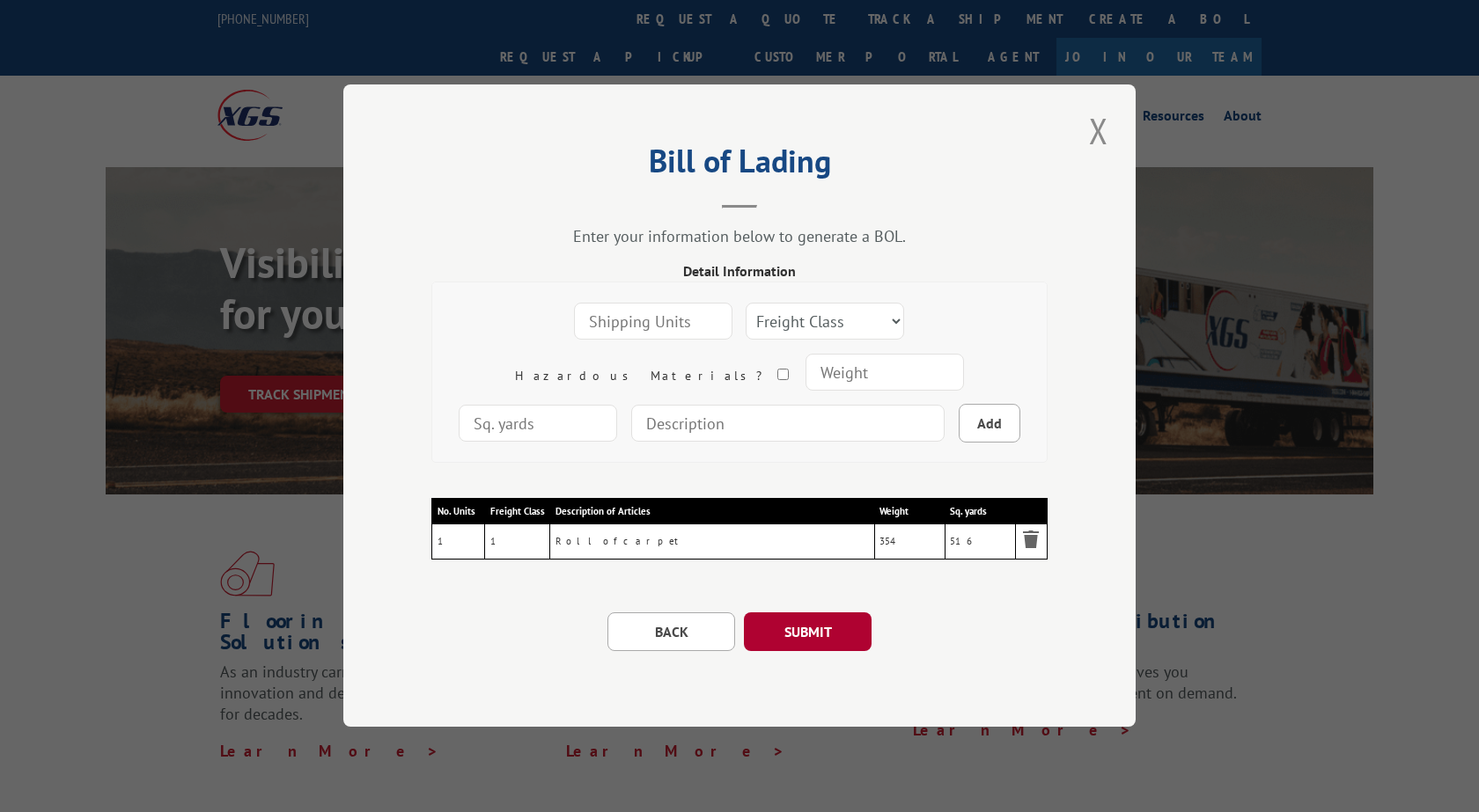
click at [818, 640] on button "SUBMIT" at bounding box center [807, 633] width 128 height 39
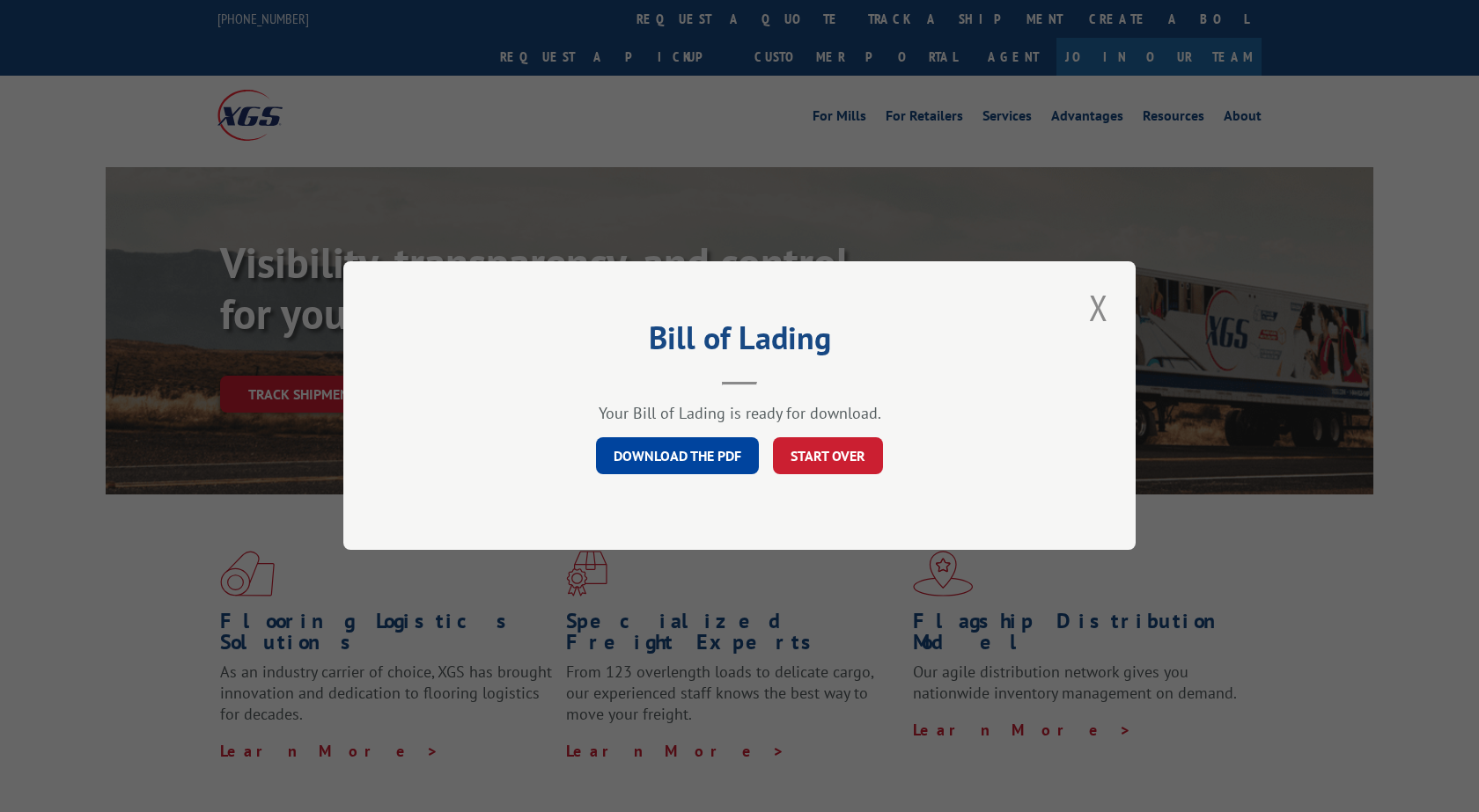
click at [691, 463] on link "DOWNLOAD THE PDF" at bounding box center [677, 457] width 163 height 37
click at [1103, 300] on button "Close modal" at bounding box center [1098, 308] width 30 height 49
